Goal: Information Seeking & Learning: Learn about a topic

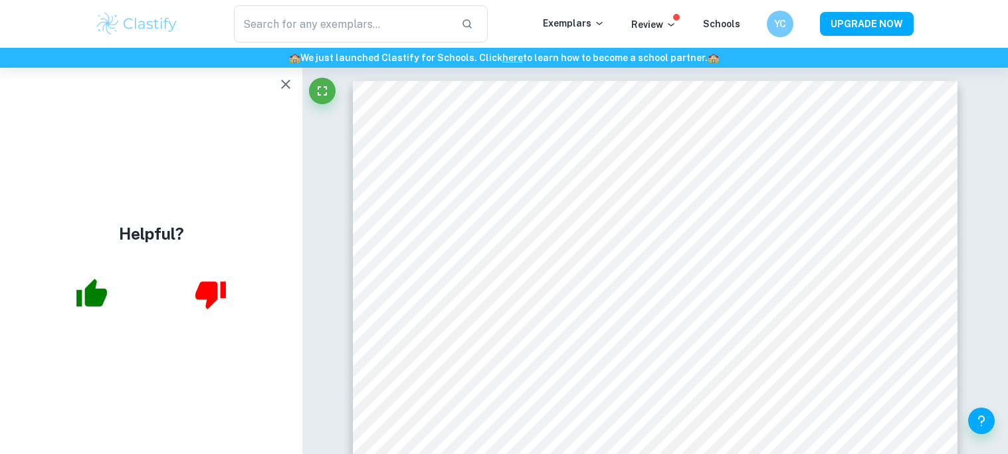
scroll to position [68, 0]
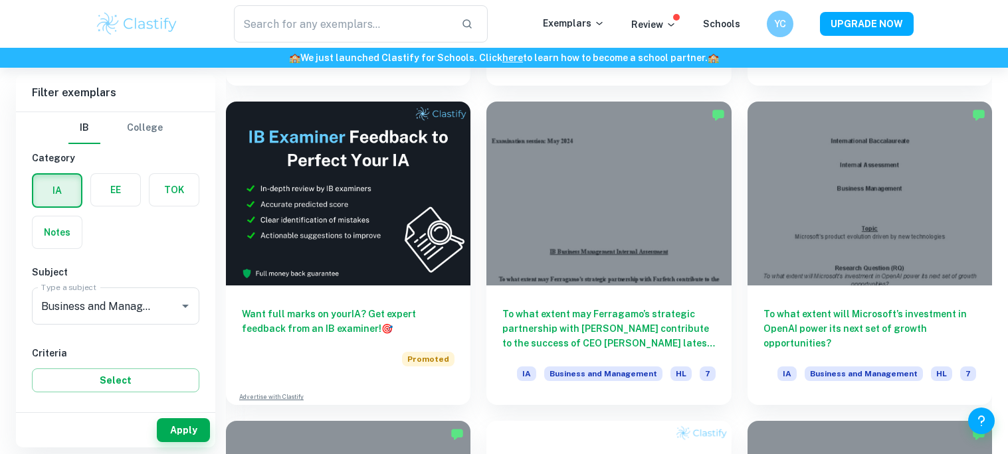
scroll to position [2250, 0]
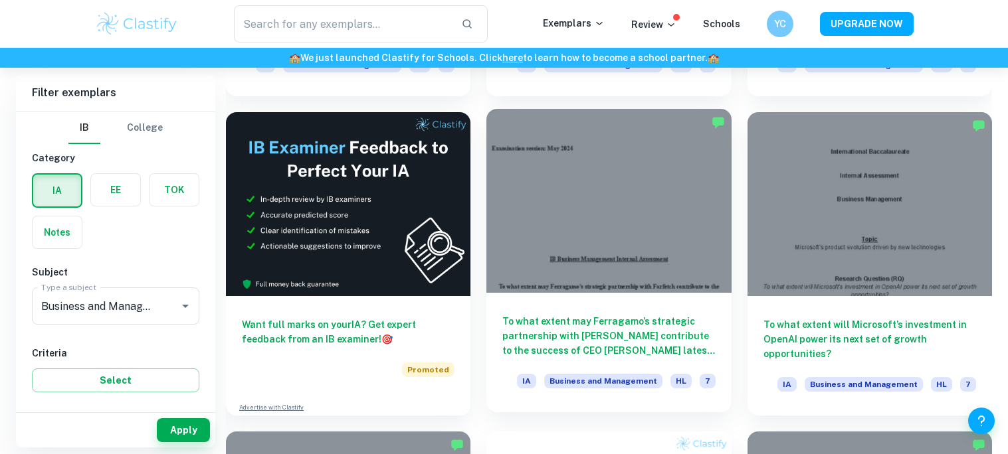
click at [654, 195] on div at bounding box center [608, 200] width 245 height 183
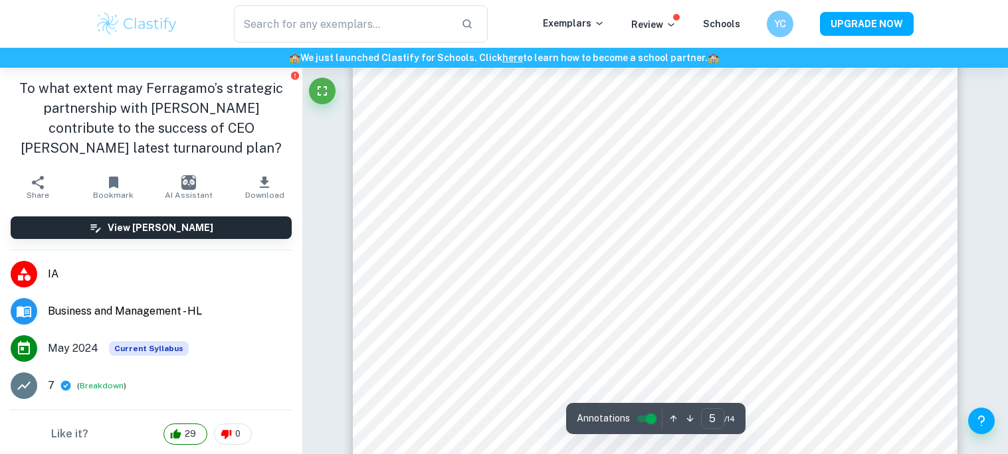
scroll to position [3449, 0]
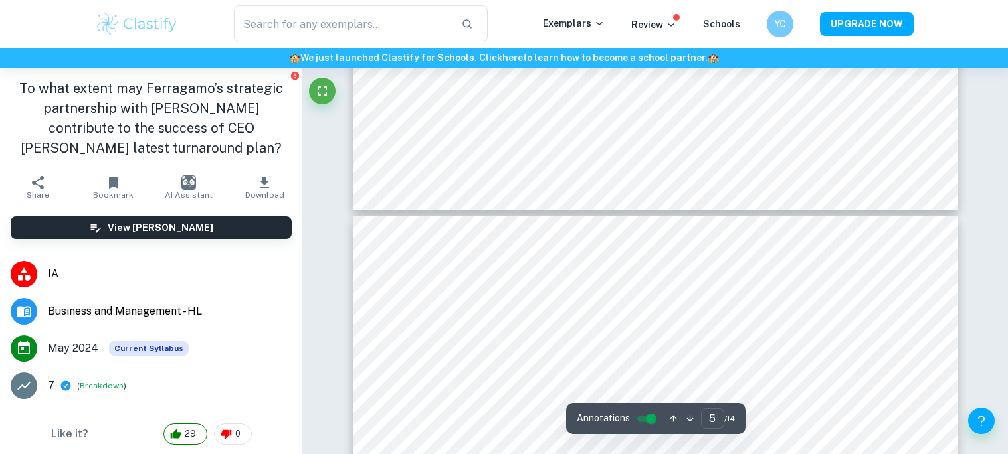
type input "6"
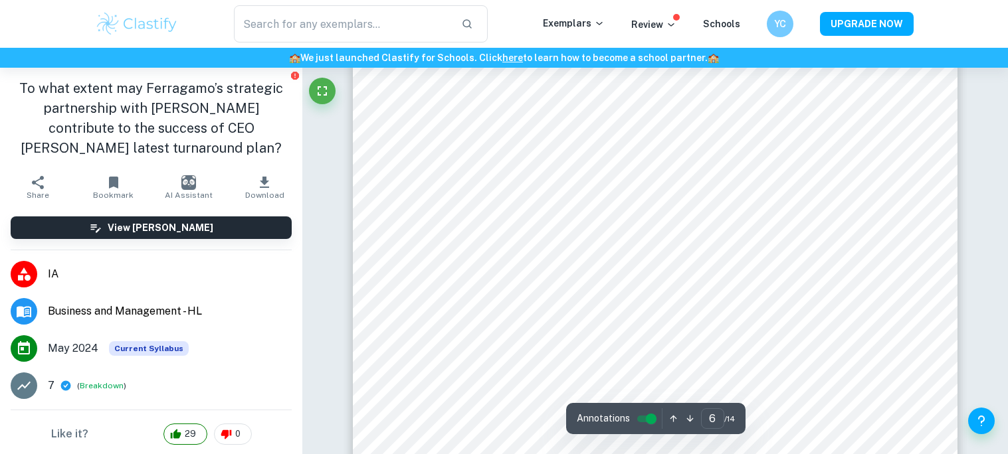
scroll to position [4455, 0]
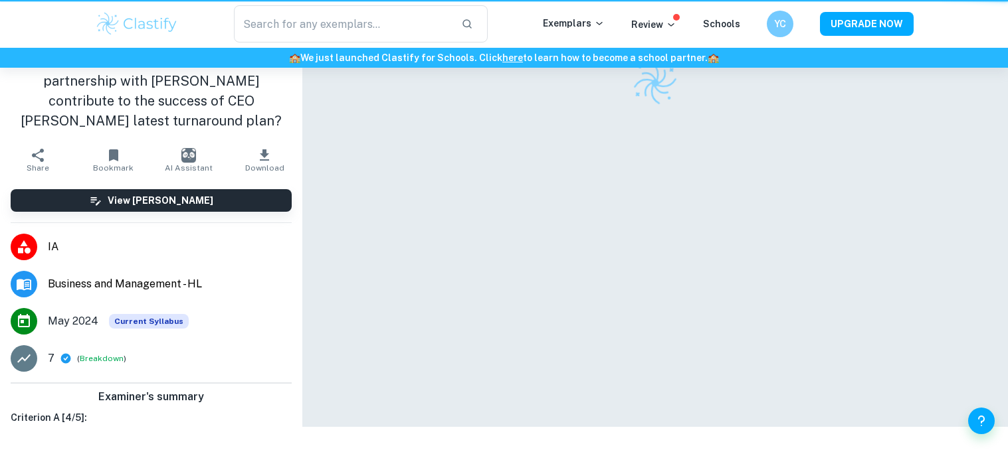
scroll to position [68, 0]
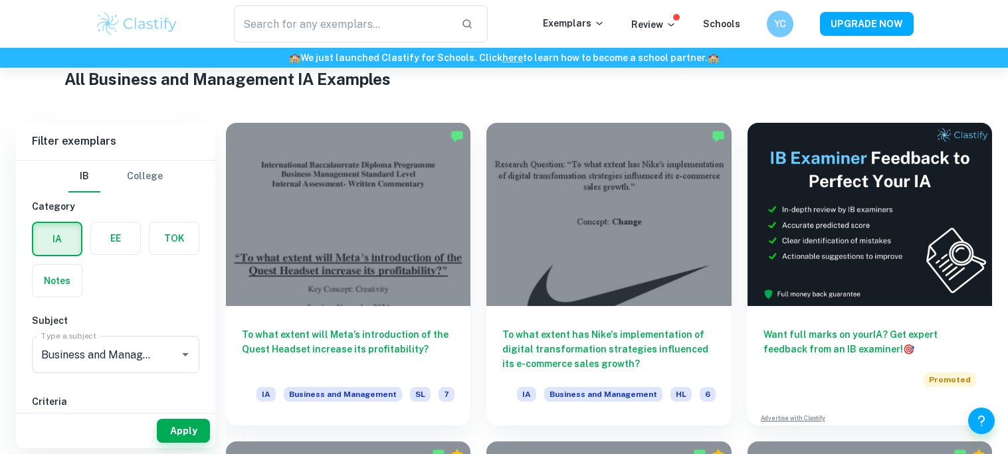
scroll to position [324, 0]
